Goal: Navigation & Orientation: Find specific page/section

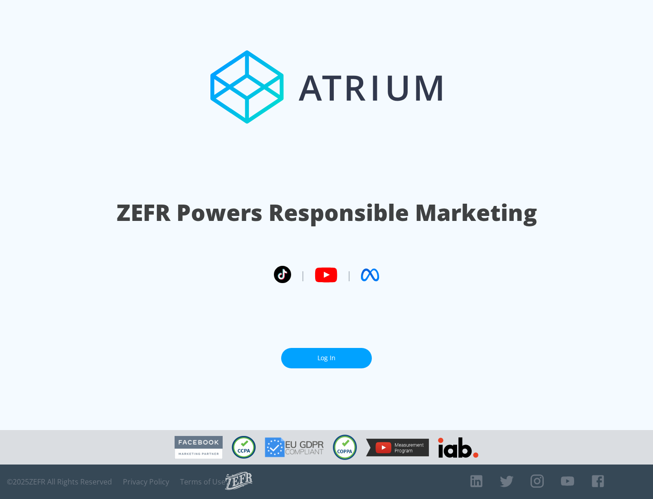
click at [327, 358] on link "Log In" at bounding box center [326, 358] width 91 height 20
